Goal: Information Seeking & Learning: Learn about a topic

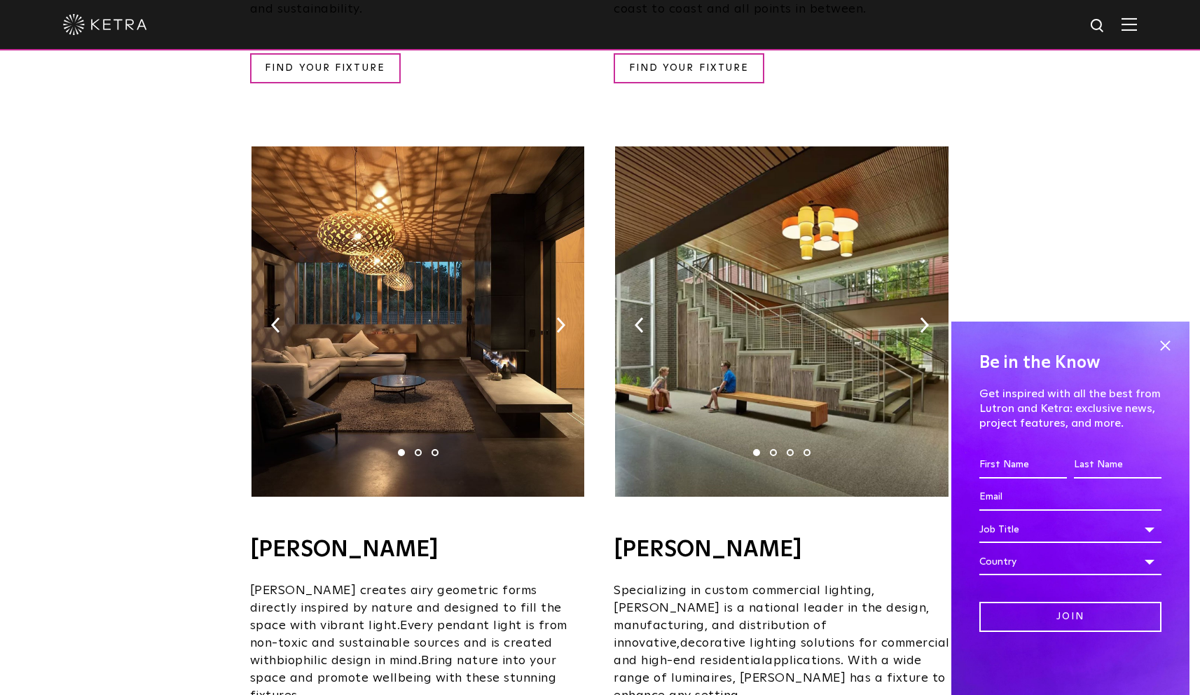
scroll to position [815, 0]
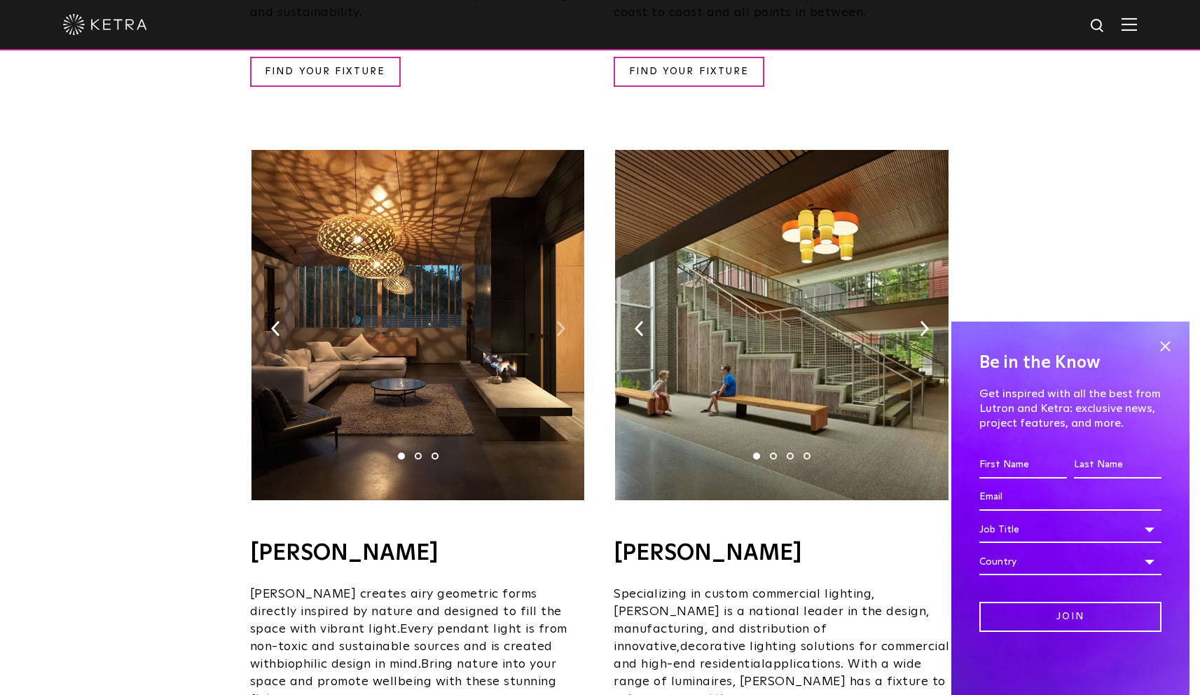
click at [557, 321] on img at bounding box center [560, 328] width 9 height 15
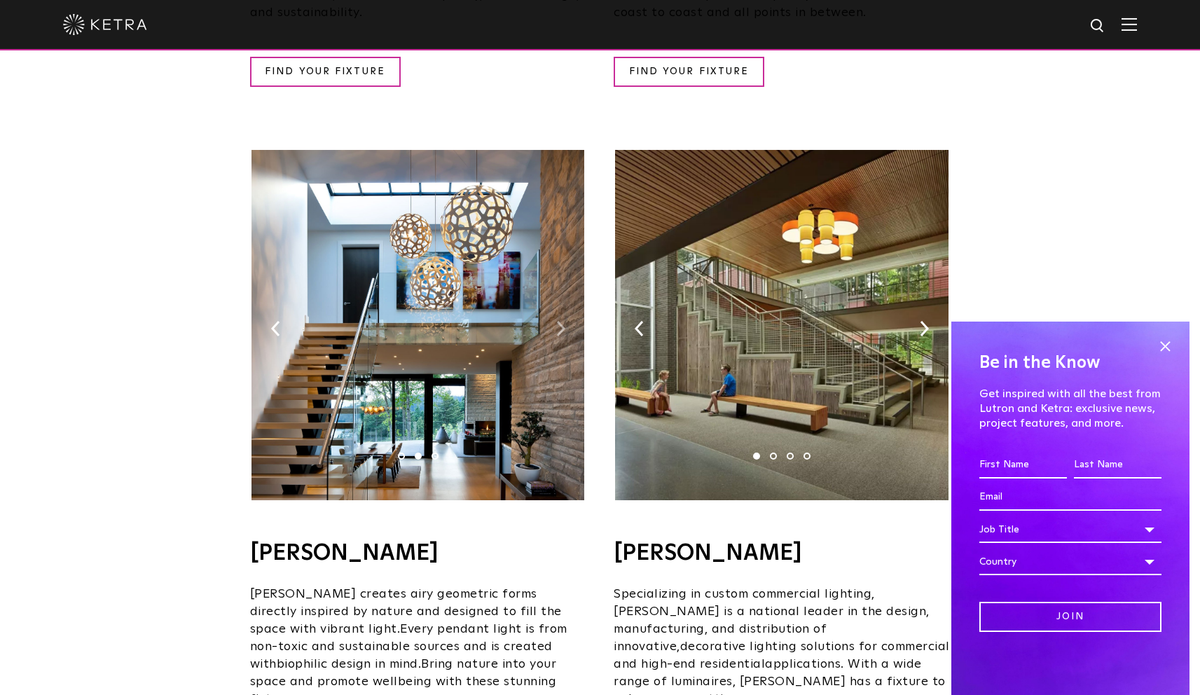
click at [557, 321] on img at bounding box center [560, 328] width 9 height 15
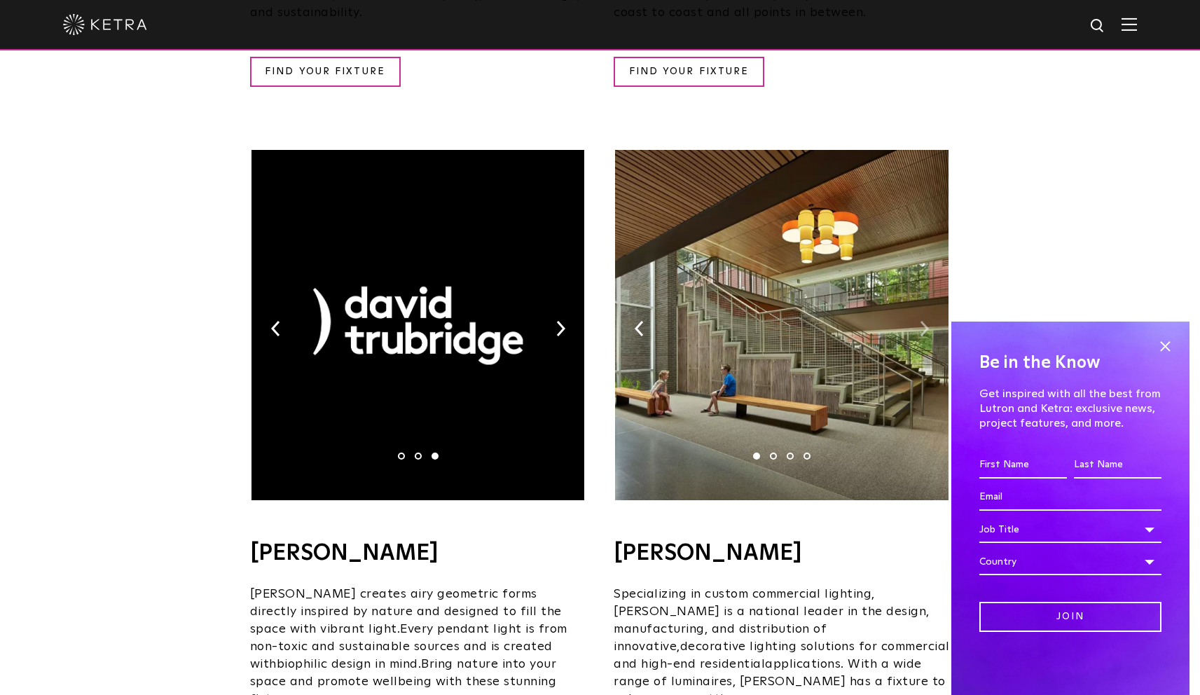
click at [925, 321] on img at bounding box center [924, 328] width 9 height 15
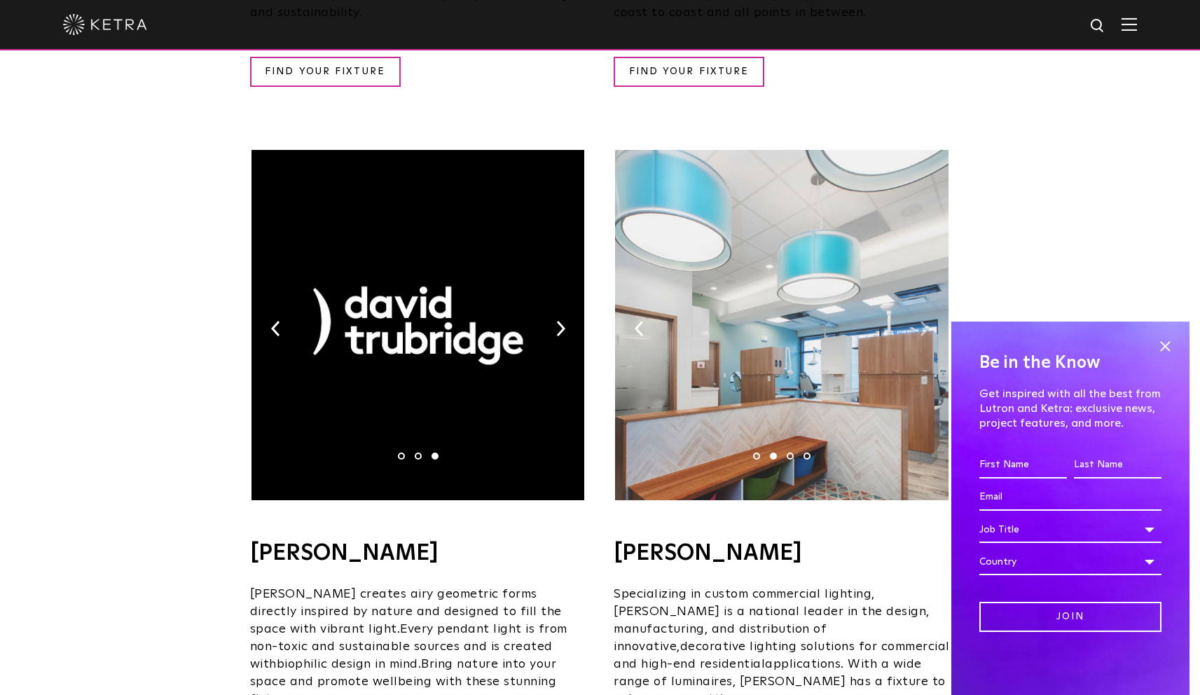
click at [925, 321] on img at bounding box center [924, 328] width 9 height 15
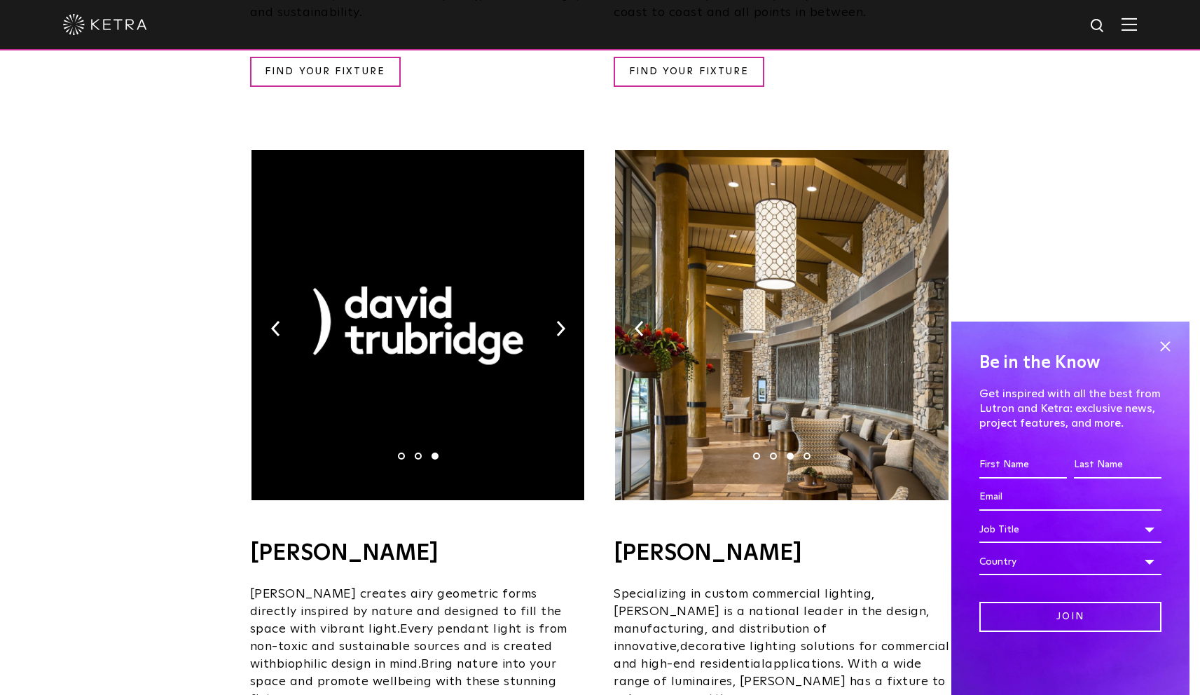
click at [925, 321] on img at bounding box center [924, 328] width 9 height 15
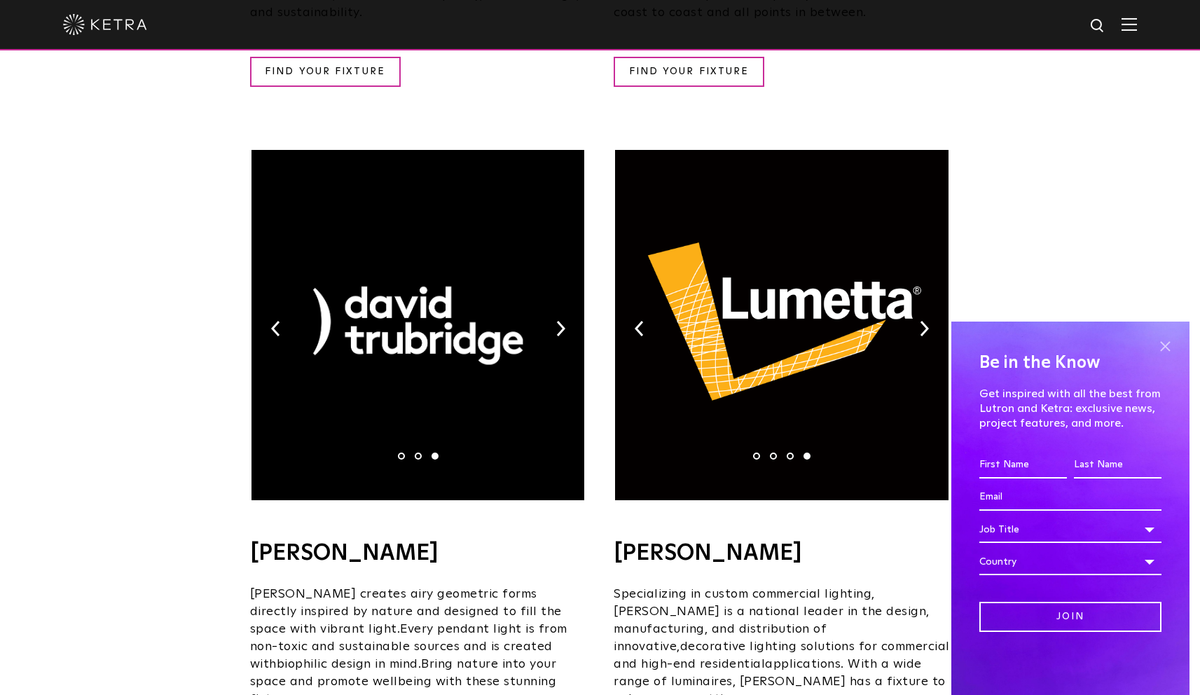
click at [1166, 345] on span at bounding box center [1164, 346] width 21 height 21
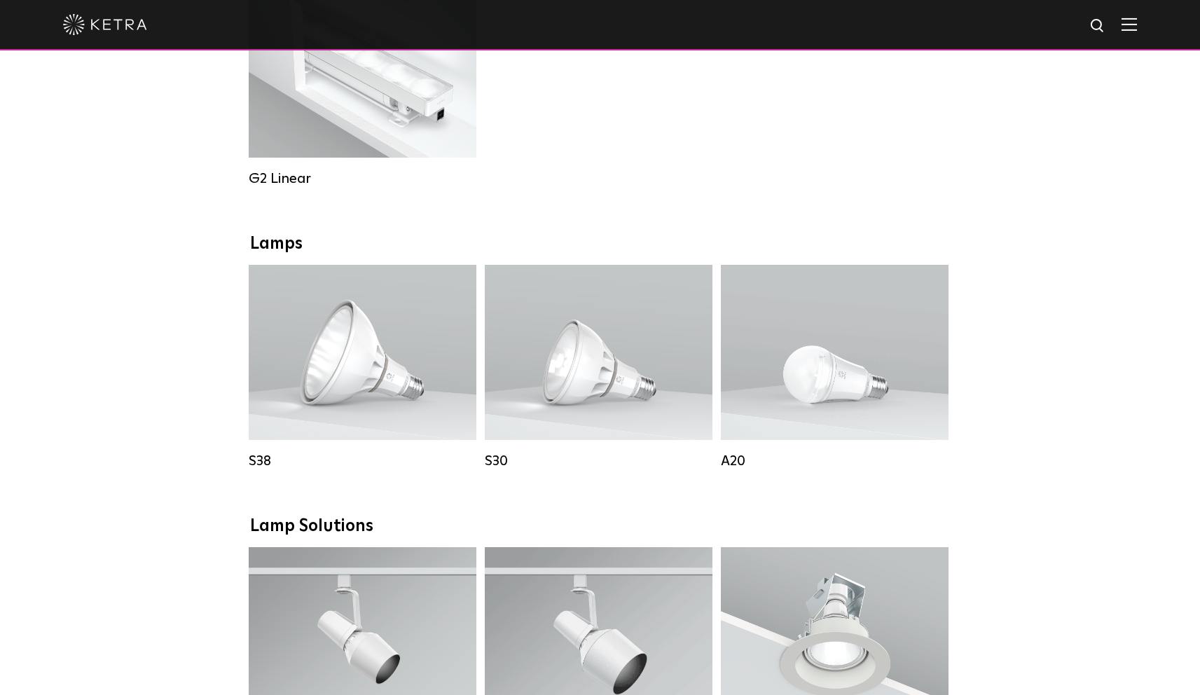
scroll to position [835, 0]
